Goal: Task Accomplishment & Management: Manage account settings

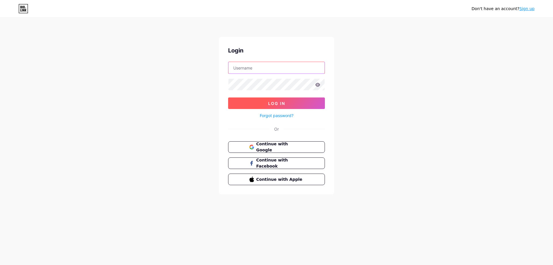
type input "[EMAIL_ADDRESS][DOMAIN_NAME]"
click at [274, 105] on span "Log In" at bounding box center [276, 103] width 17 height 5
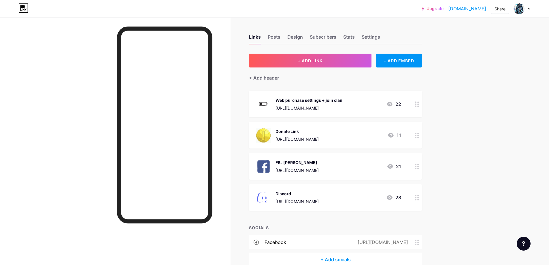
click at [318, 199] on div "[URL][DOMAIN_NAME]" at bounding box center [296, 201] width 43 height 6
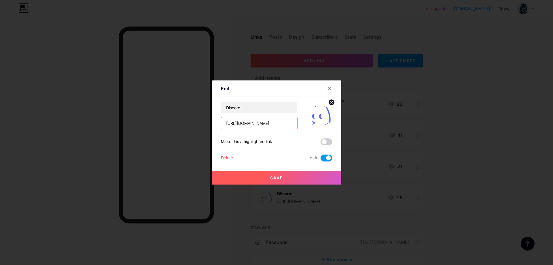
click at [284, 125] on input "[URL][DOMAIN_NAME]" at bounding box center [259, 123] width 76 height 12
drag, startPoint x: 289, startPoint y: 124, endPoint x: 176, endPoint y: 119, distance: 112.7
click at [177, 119] on div "Edit Content YouTube Play YouTube video without leaving your page. ADD Vimeo Pl…" at bounding box center [276, 132] width 553 height 265
paste input "Nkdp5YpzUM"
type input "[URL][DOMAIN_NAME]"
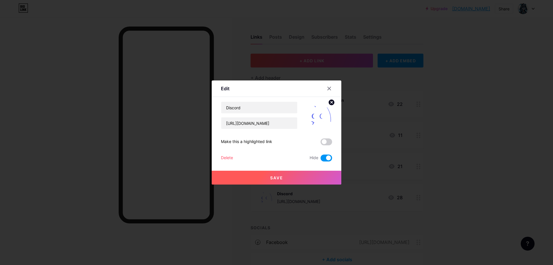
click at [292, 174] on button "Save" at bounding box center [277, 177] width 130 height 14
click at [327, 156] on span at bounding box center [327, 157] width 12 height 7
click at [321, 159] on input "checkbox" at bounding box center [321, 159] width 0 height 0
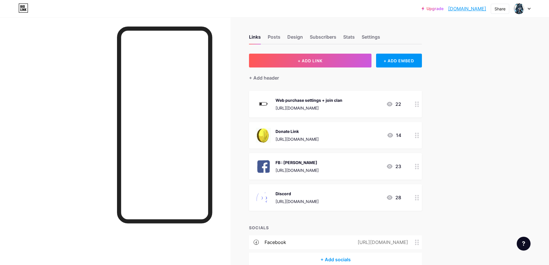
click at [318, 197] on div "Discord [URL][DOMAIN_NAME]" at bounding box center [296, 197] width 43 height 15
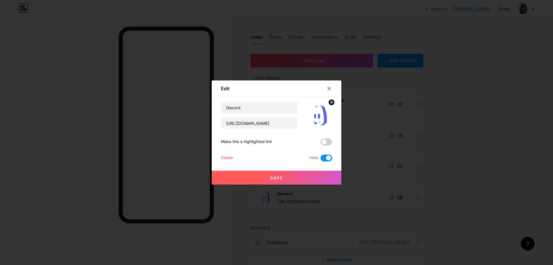
click at [306, 176] on button "Save" at bounding box center [277, 177] width 130 height 14
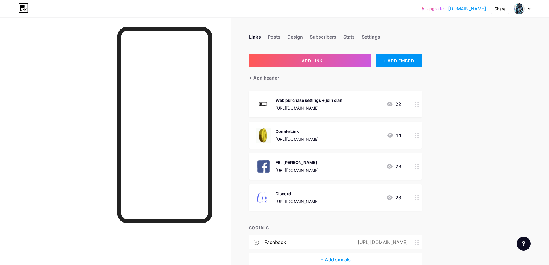
click at [318, 202] on div "[URL][DOMAIN_NAME]" at bounding box center [296, 201] width 43 height 6
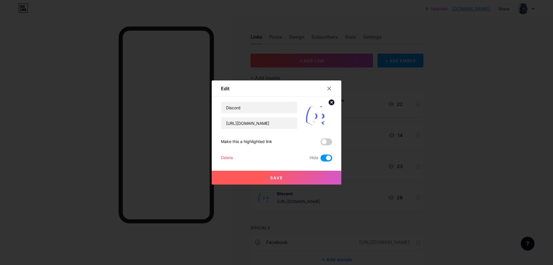
click at [325, 158] on span at bounding box center [327, 157] width 12 height 7
click at [321, 159] on input "checkbox" at bounding box center [321, 159] width 0 height 0
click at [310, 179] on button "Save" at bounding box center [277, 177] width 130 height 14
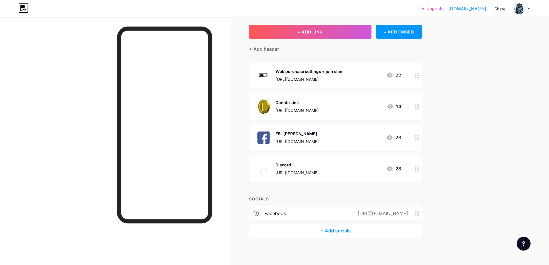
scroll to position [30, 0]
